Goal: Check status: Check status

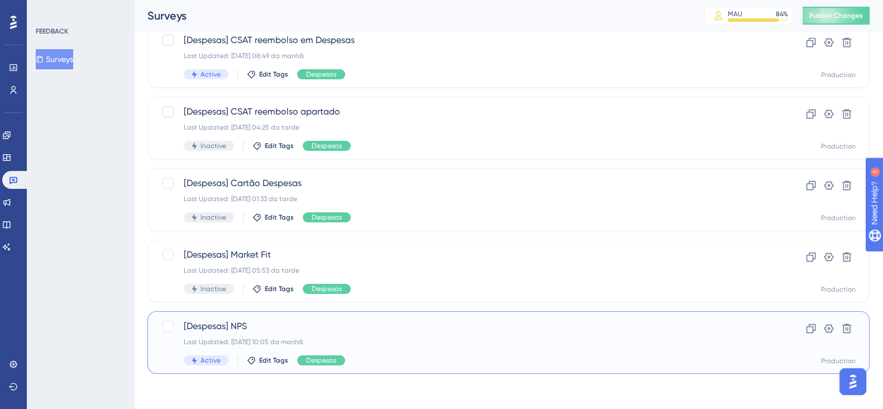
click at [413, 342] on div "Last Updated: [DATE] 10:05 da manhã" at bounding box center [464, 341] width 560 height 9
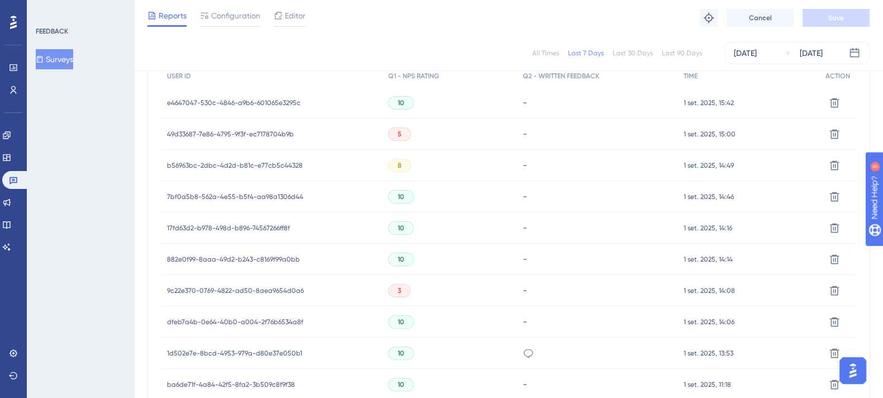
scroll to position [372, 0]
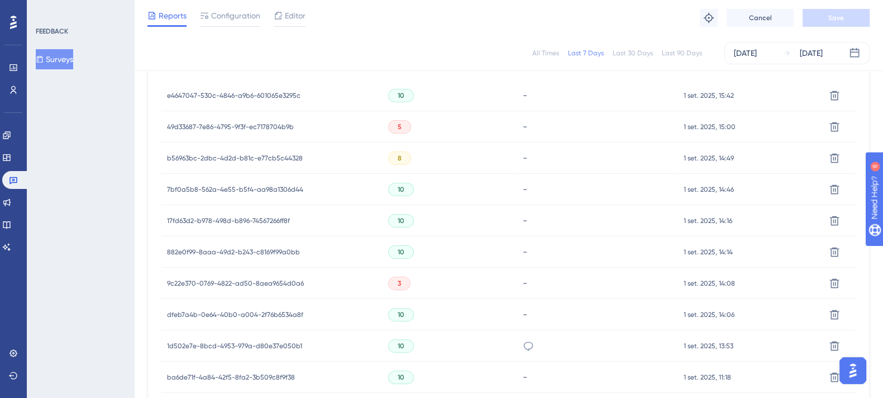
click at [275, 280] on span "9c22e370-0769-4822-ad50-8aea9654d0a6" at bounding box center [235, 283] width 137 height 9
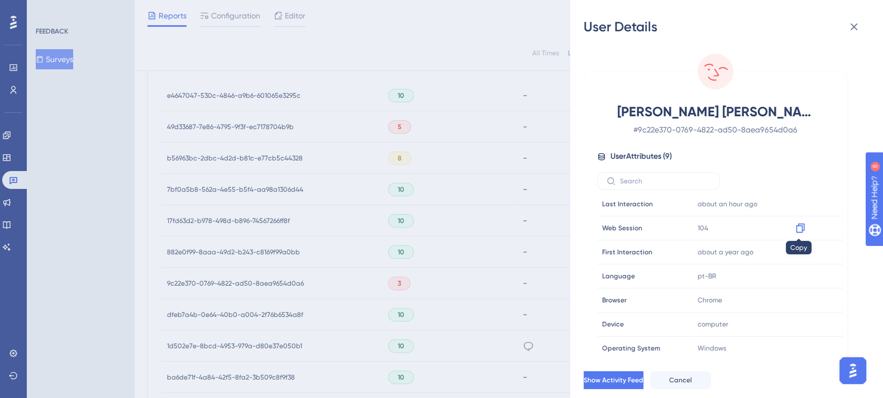
scroll to position [0, 0]
click at [435, 172] on div "User Details [PERSON_NAME] [PERSON_NAME] Dos [PERSON_NAME] # 9c22e370-0769-4822…" at bounding box center [441, 199] width 883 height 398
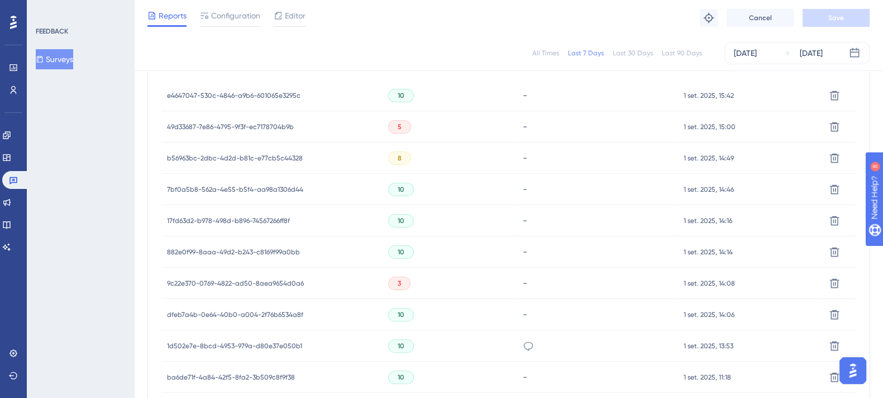
click at [260, 130] on span "49d33687-7e86-4795-9f3f-ec7178704b9b" at bounding box center [230, 126] width 127 height 9
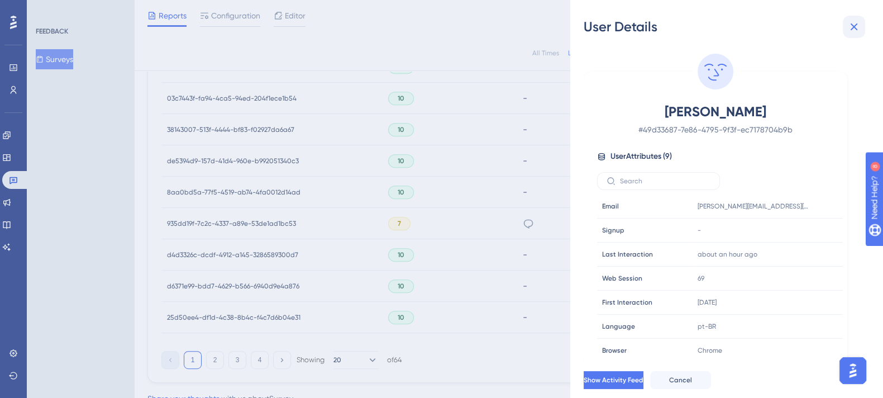
click at [863, 27] on button at bounding box center [854, 27] width 22 height 22
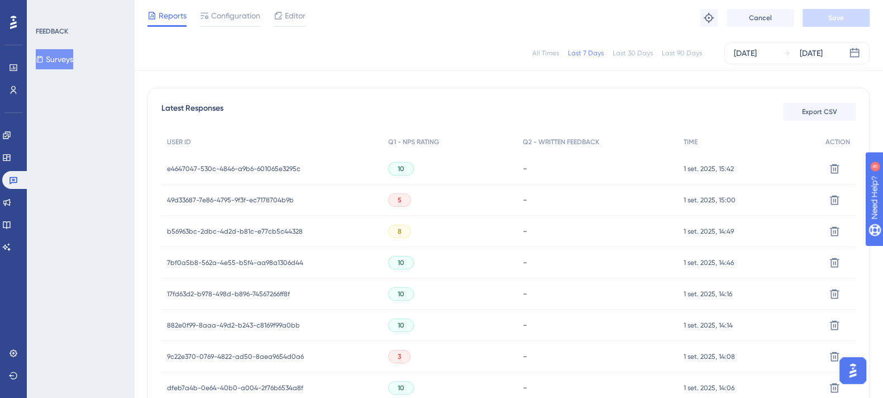
scroll to position [279, 0]
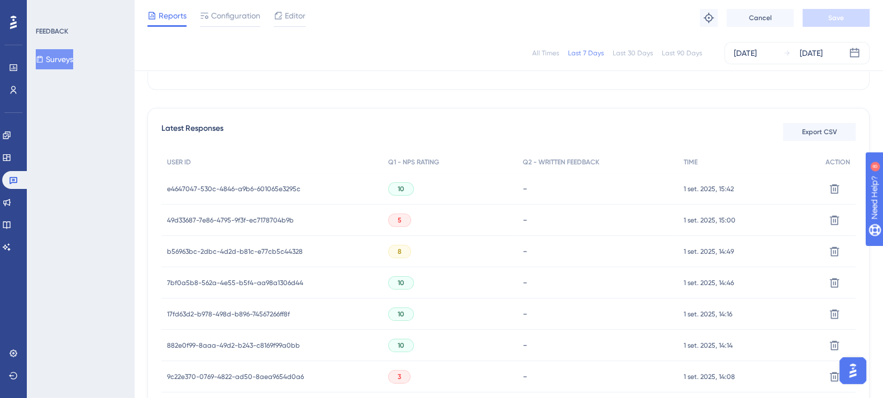
click at [268, 217] on span "49d33687-7e86-4795-9f3f-ec7178704b9b" at bounding box center [230, 220] width 127 height 9
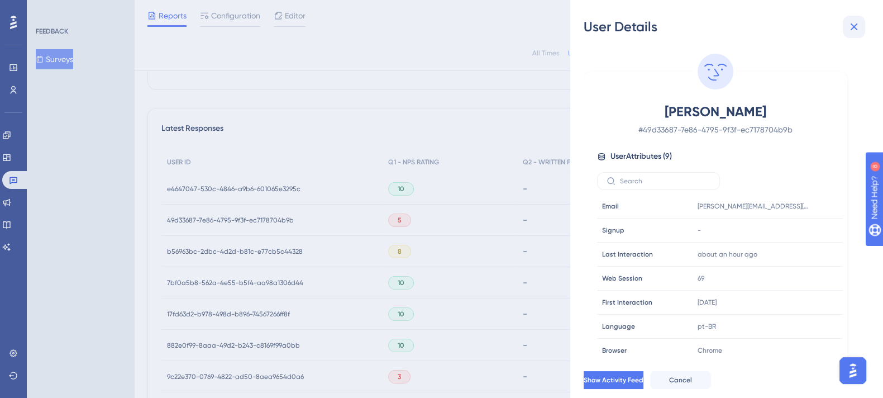
click at [859, 35] on button at bounding box center [854, 27] width 22 height 22
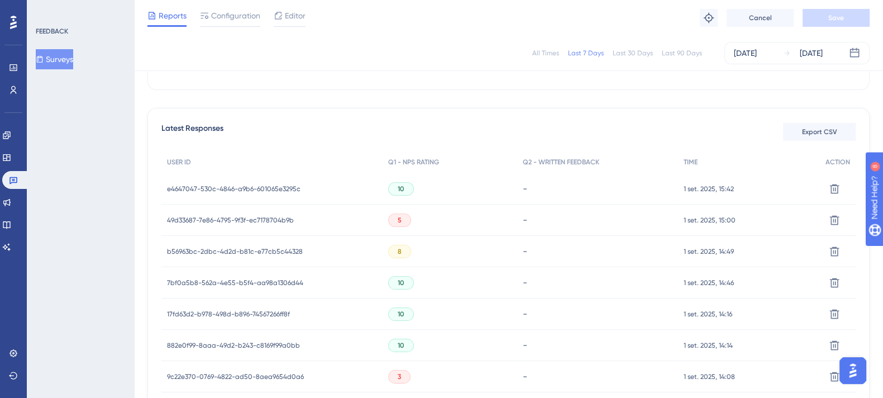
scroll to position [0, 0]
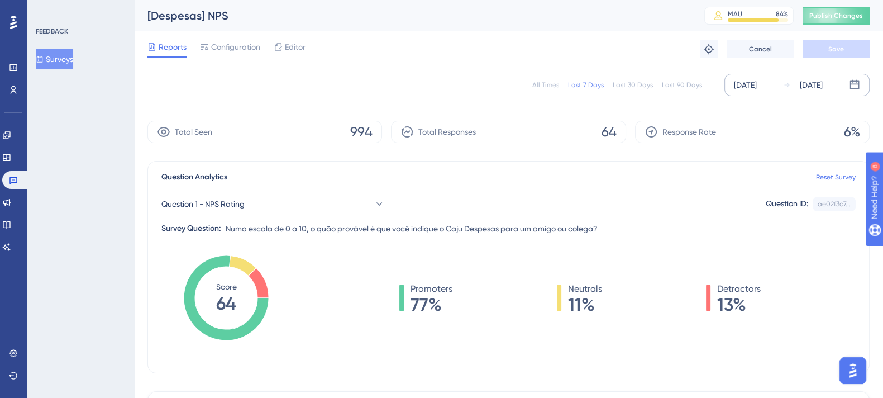
click at [823, 79] on div "[DATE]" at bounding box center [811, 84] width 23 height 13
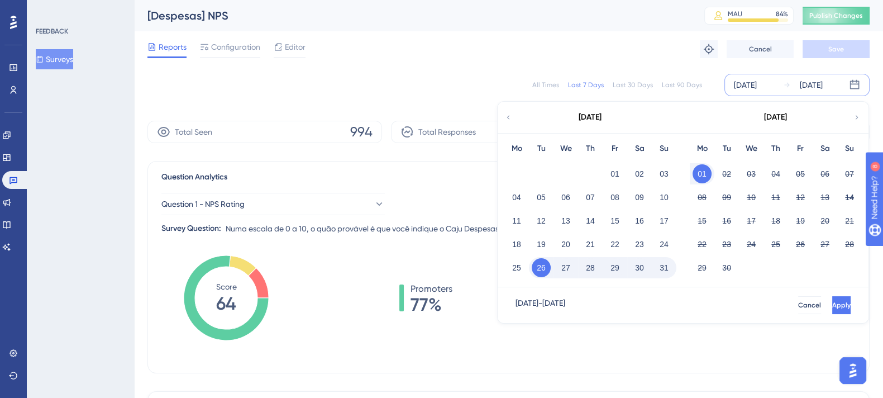
click at [705, 171] on button "01" at bounding box center [702, 173] width 19 height 19
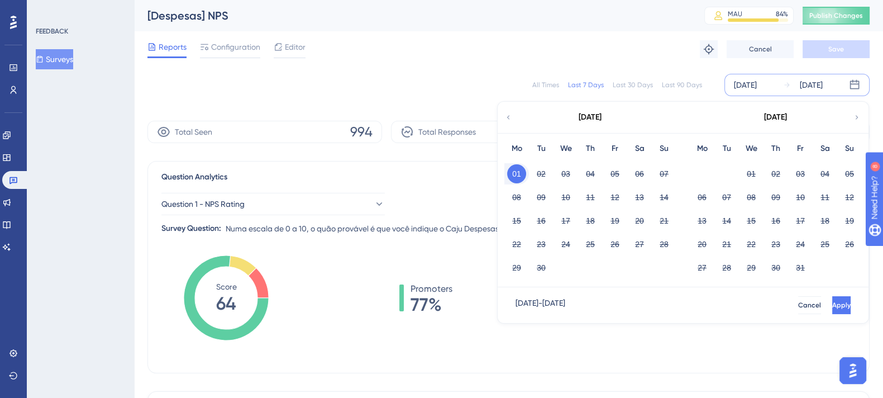
click at [520, 174] on button "01" at bounding box center [516, 173] width 19 height 19
click at [831, 302] on span "Apply" at bounding box center [840, 304] width 18 height 9
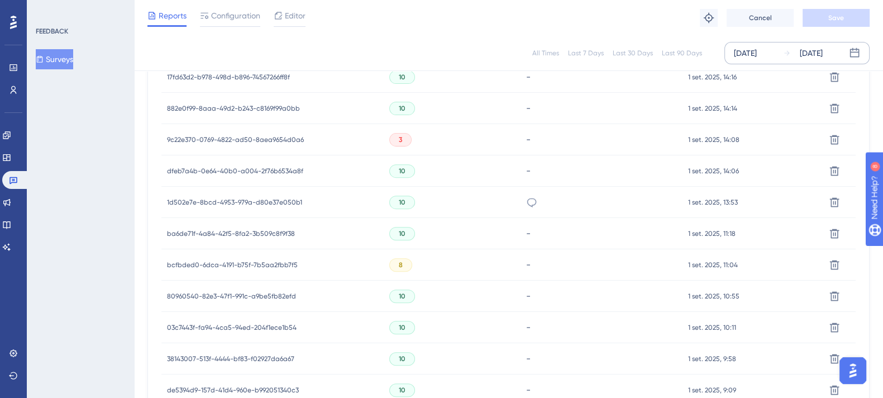
scroll to position [422, 0]
click at [266, 295] on span "1d502e7e-8bcd-4953-979a-d80e37e050b1" at bounding box center [234, 295] width 135 height 9
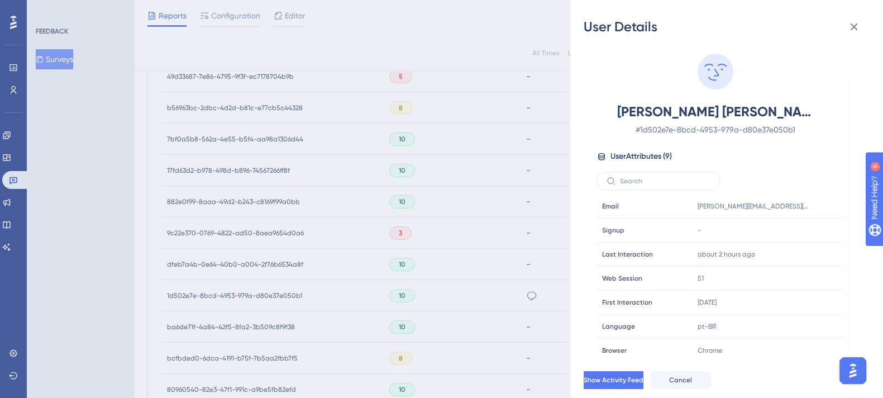
click at [304, 294] on div "User Details [PERSON_NAME] Eglesias Quintaneiro # 1d502e7e-8bcd-4953-979a-d80e3…" at bounding box center [441, 199] width 883 height 398
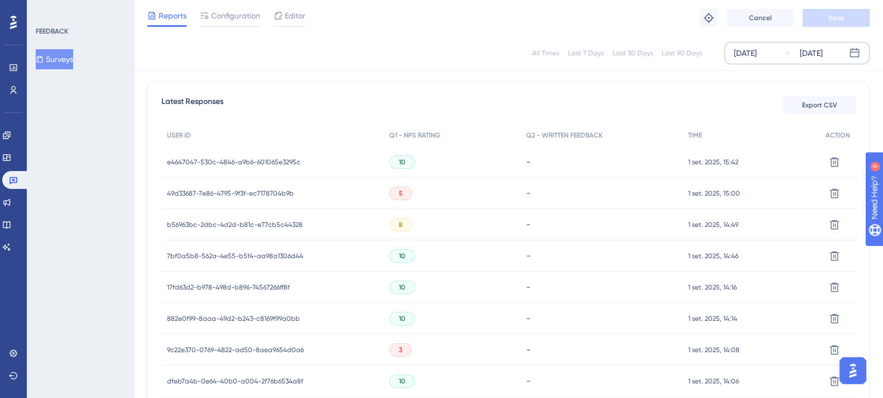
scroll to position [236, 0]
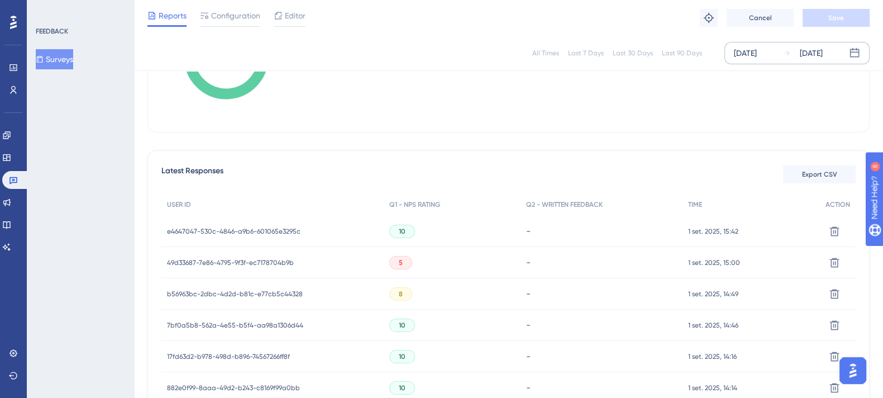
click at [260, 258] on span "49d33687-7e86-4795-9f3f-ec7178704b9b" at bounding box center [230, 262] width 127 height 9
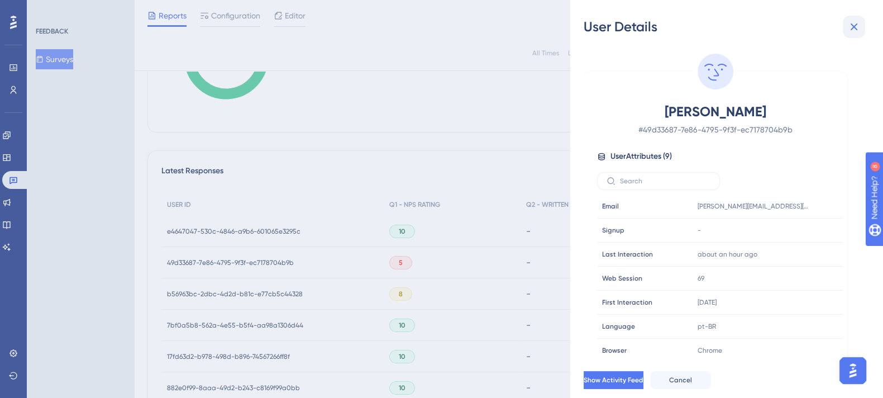
click at [857, 25] on icon at bounding box center [853, 26] width 13 height 13
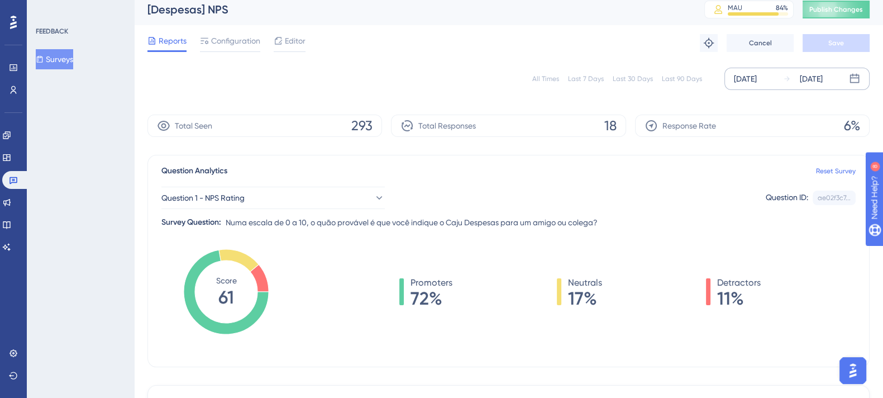
scroll to position [0, 0]
